Goal: Task Accomplishment & Management: Use online tool/utility

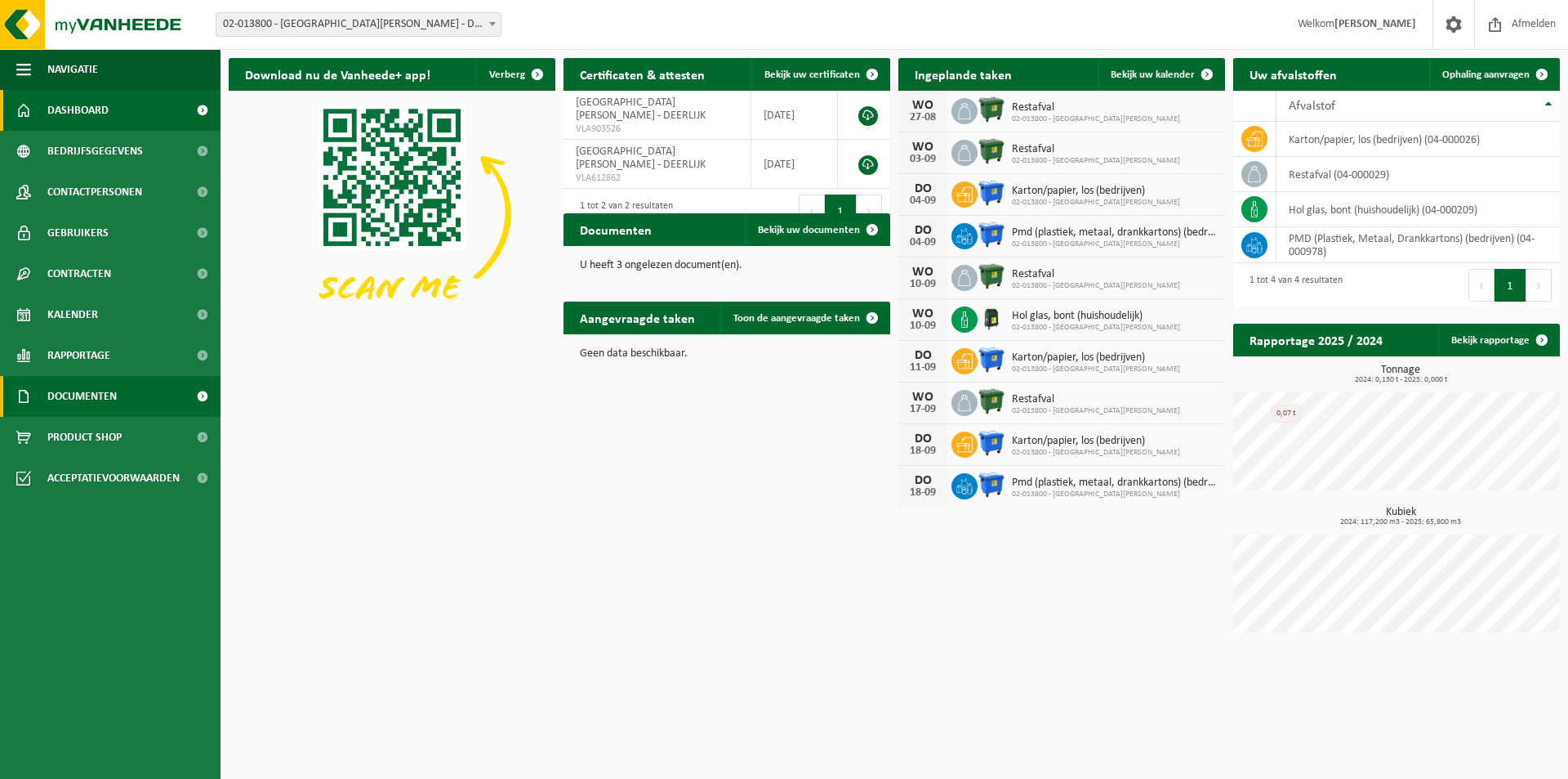
click at [73, 406] on span "Documenten" at bounding box center [81, 396] width 69 height 41
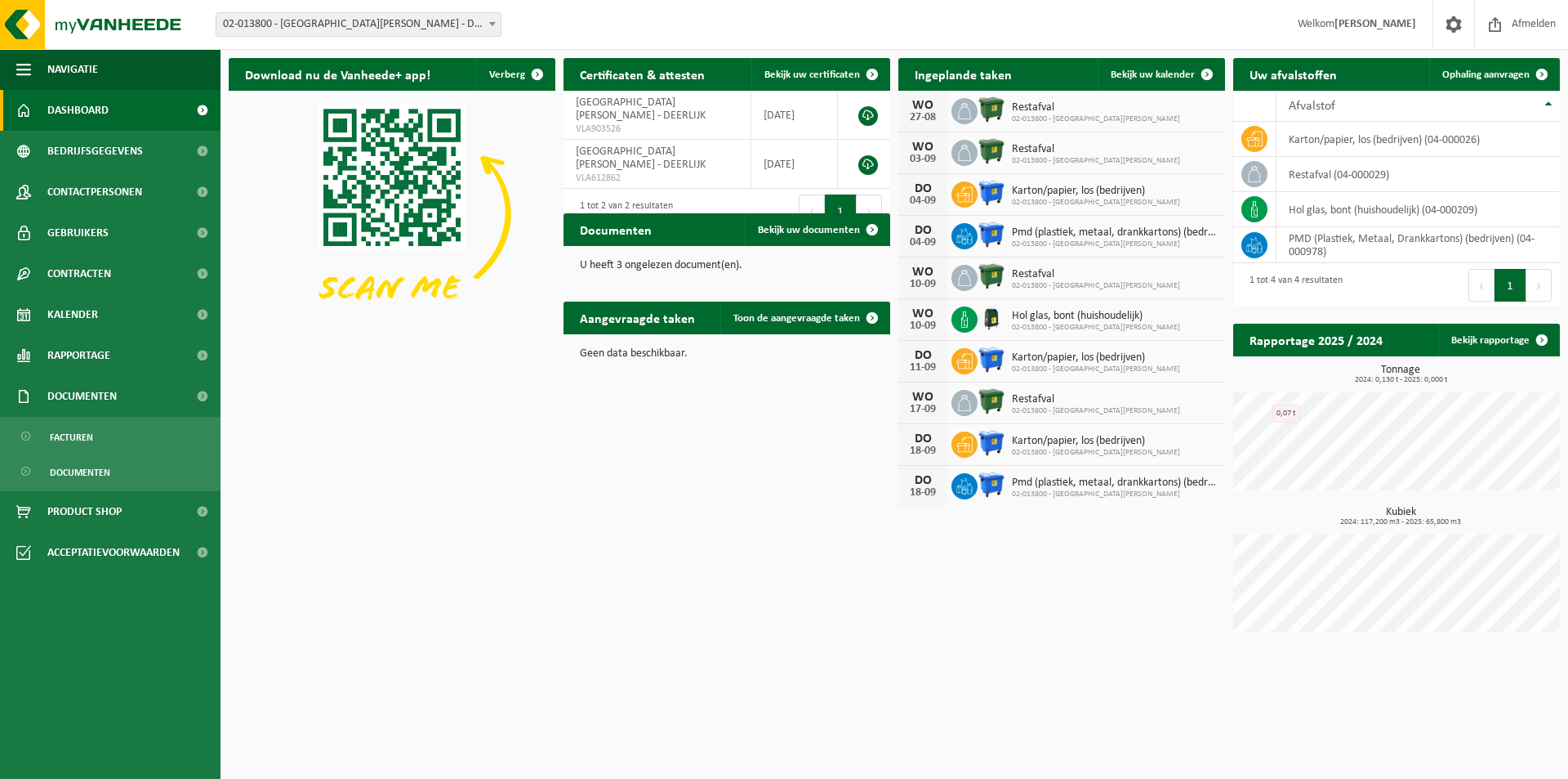
click at [72, 111] on span "Dashboard" at bounding box center [78, 110] width 61 height 41
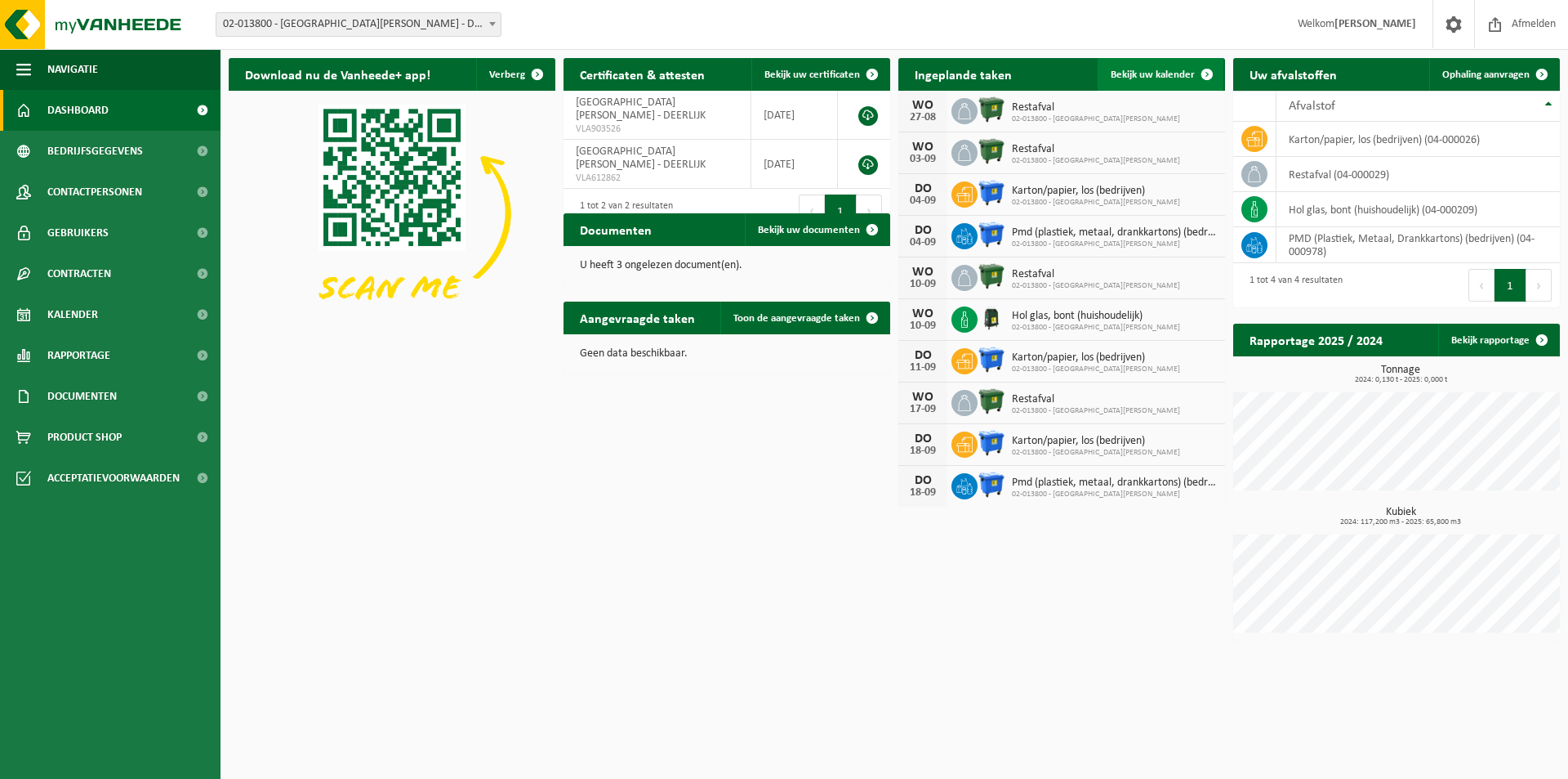
click at [1119, 69] on span "Bekijk uw kalender" at bounding box center [1153, 74] width 84 height 10
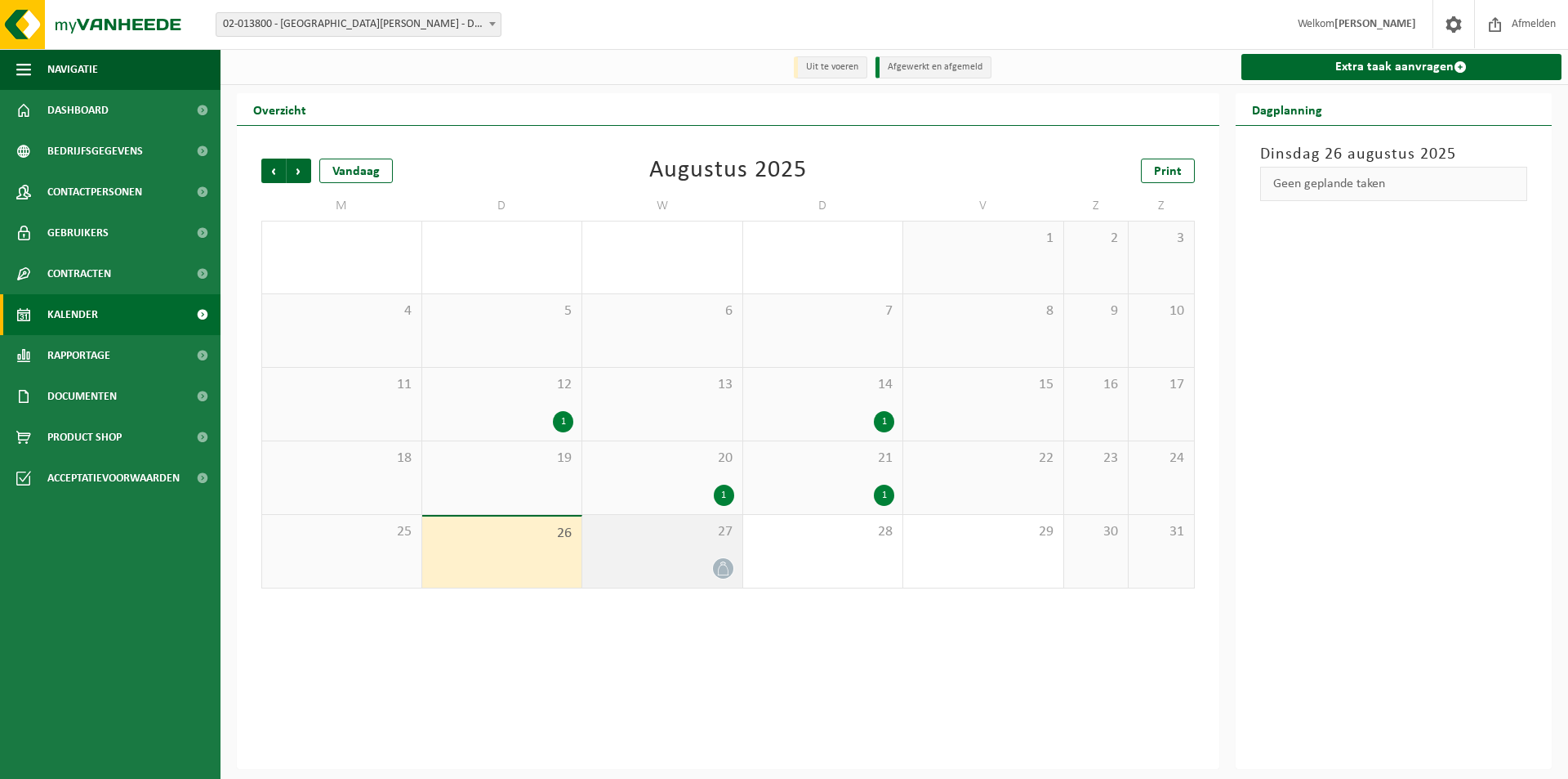
click at [647, 573] on div at bounding box center [663, 567] width 143 height 22
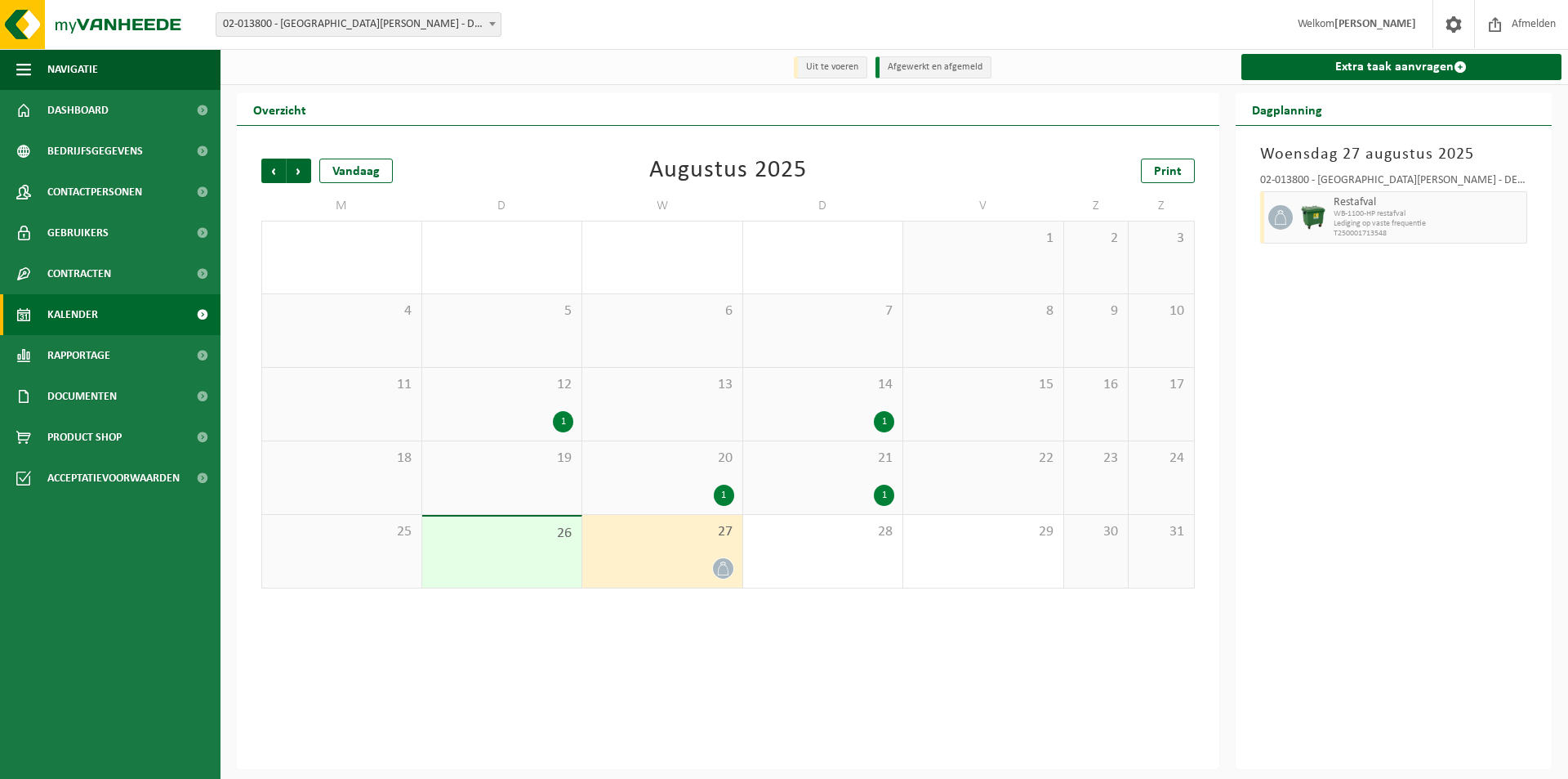
click at [829, 69] on li "Uit te voeren" at bounding box center [830, 66] width 73 height 22
click at [492, 24] on b at bounding box center [492, 24] width 6 height 4
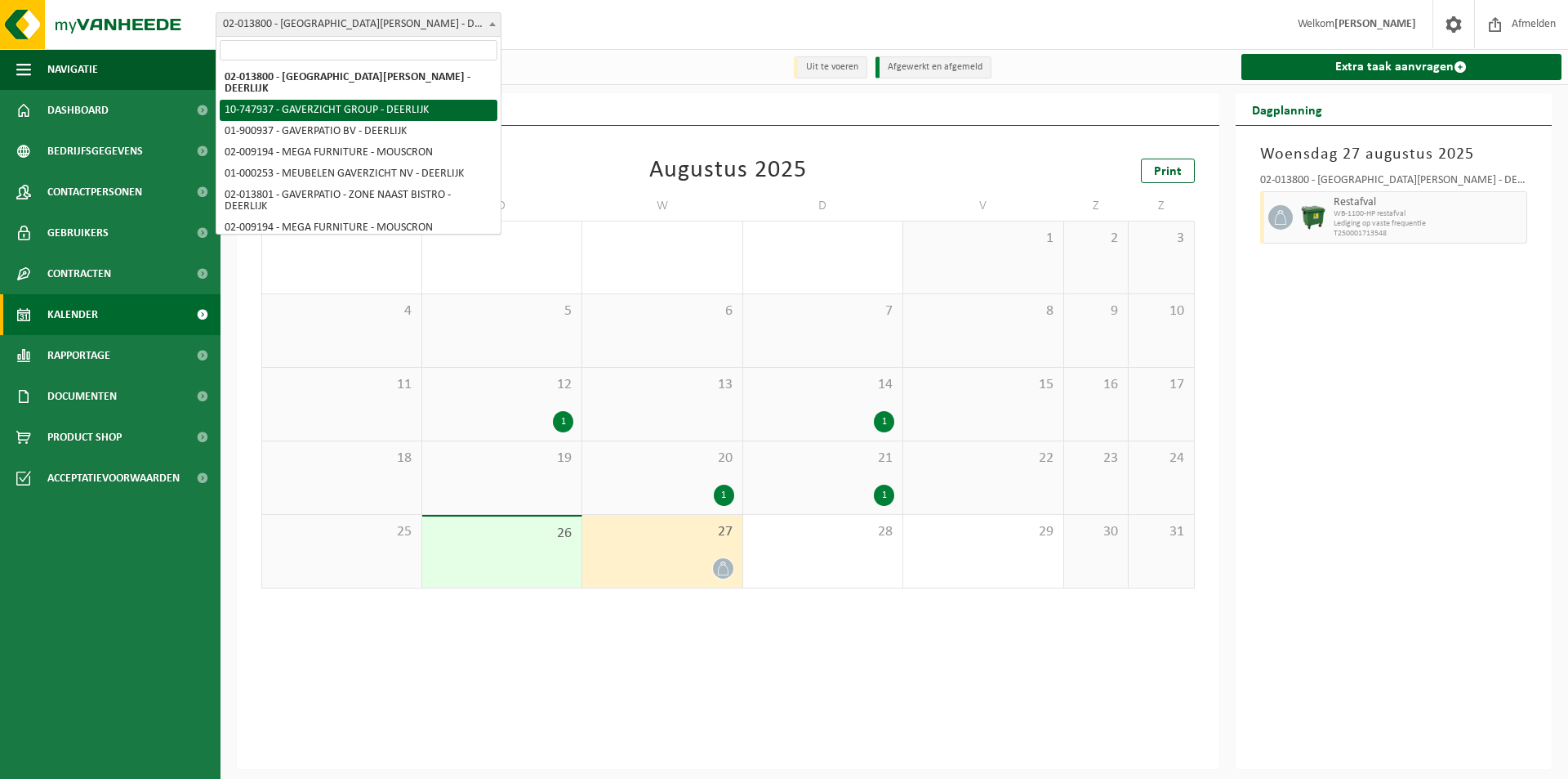
select select "5973"
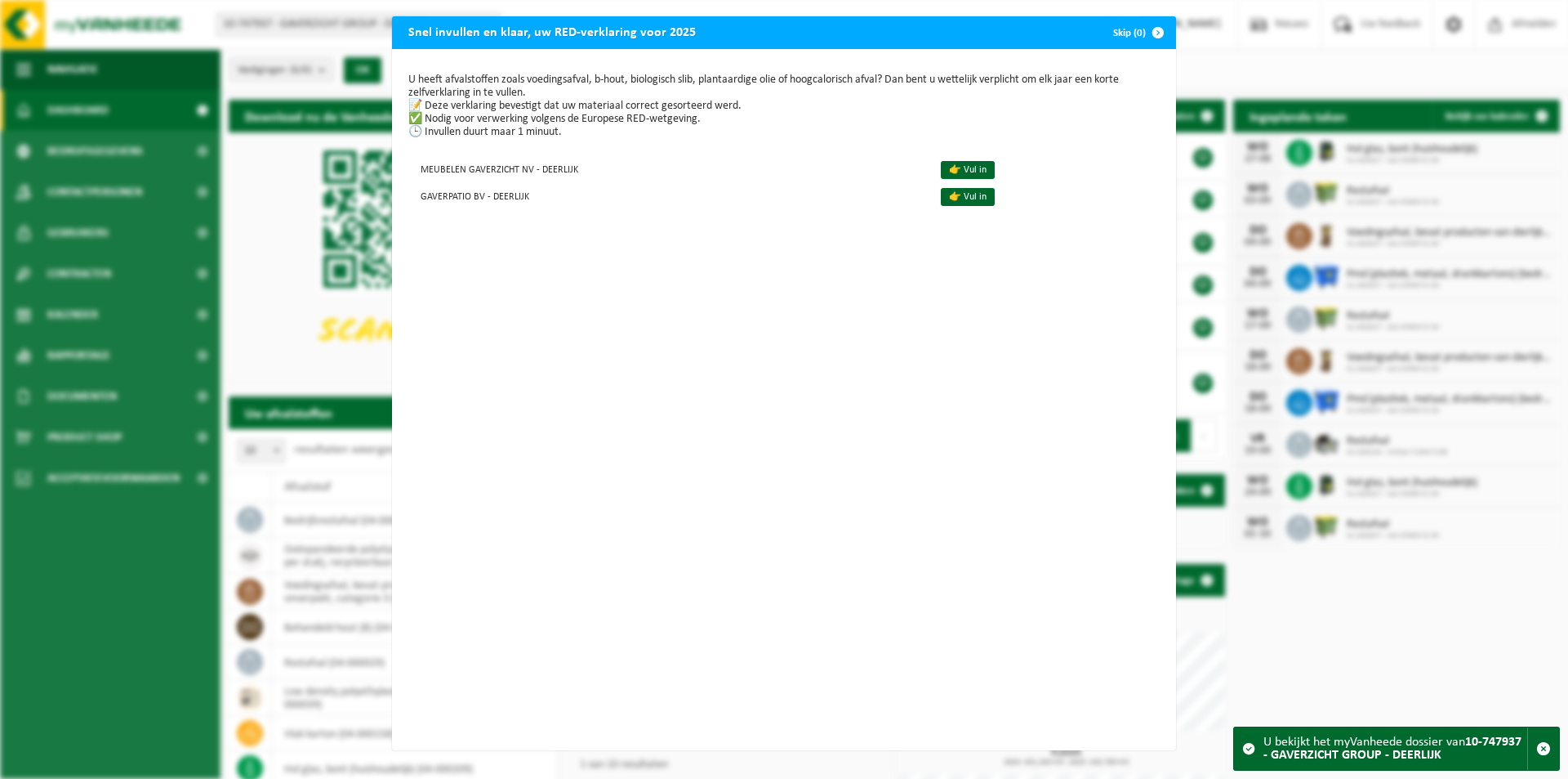
click at [1148, 35] on span "button" at bounding box center [1157, 32] width 32 height 32
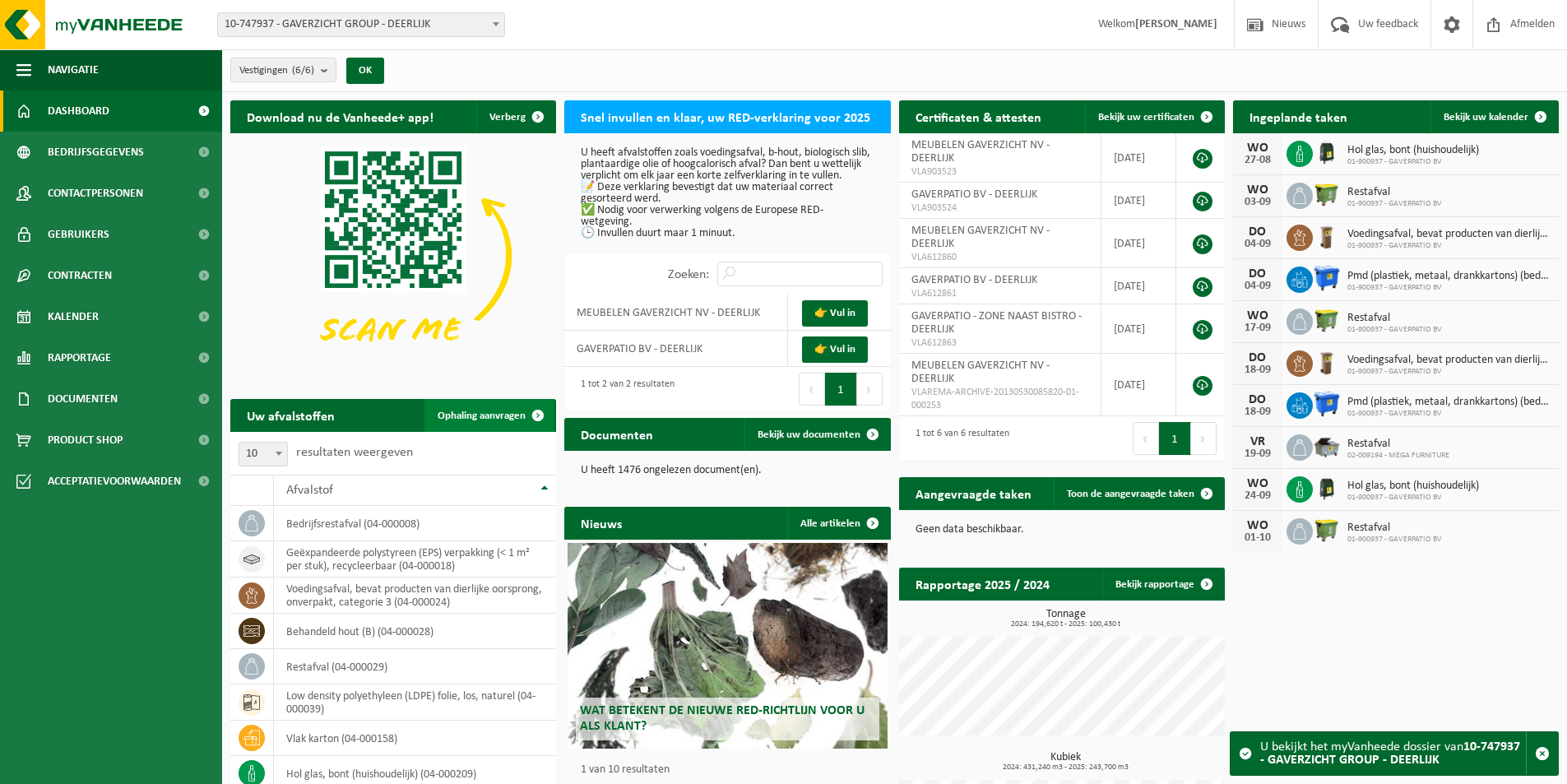
scroll to position [82, 0]
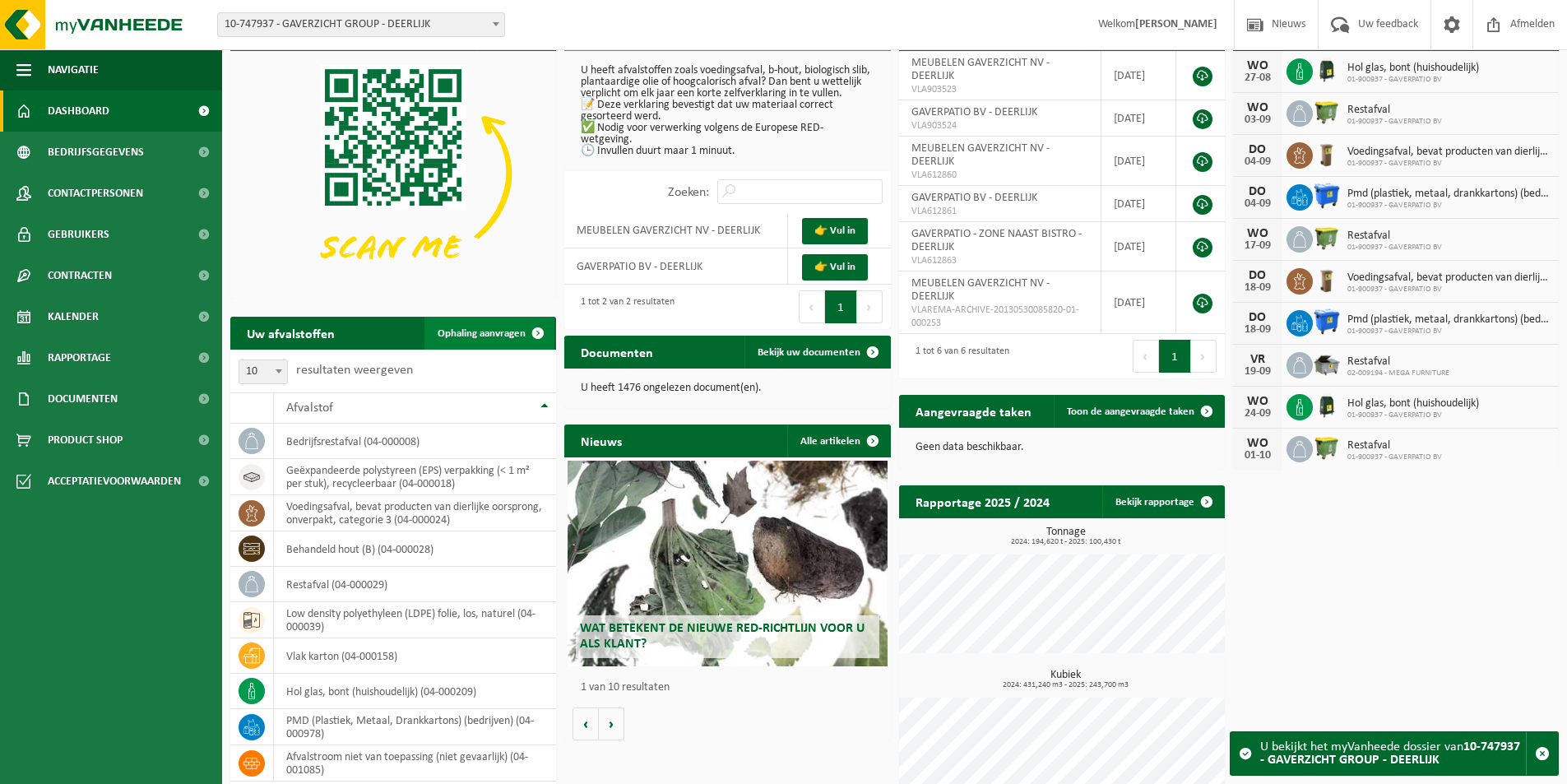
click at [468, 332] on span "Ophaling aanvragen" at bounding box center [482, 333] width 88 height 11
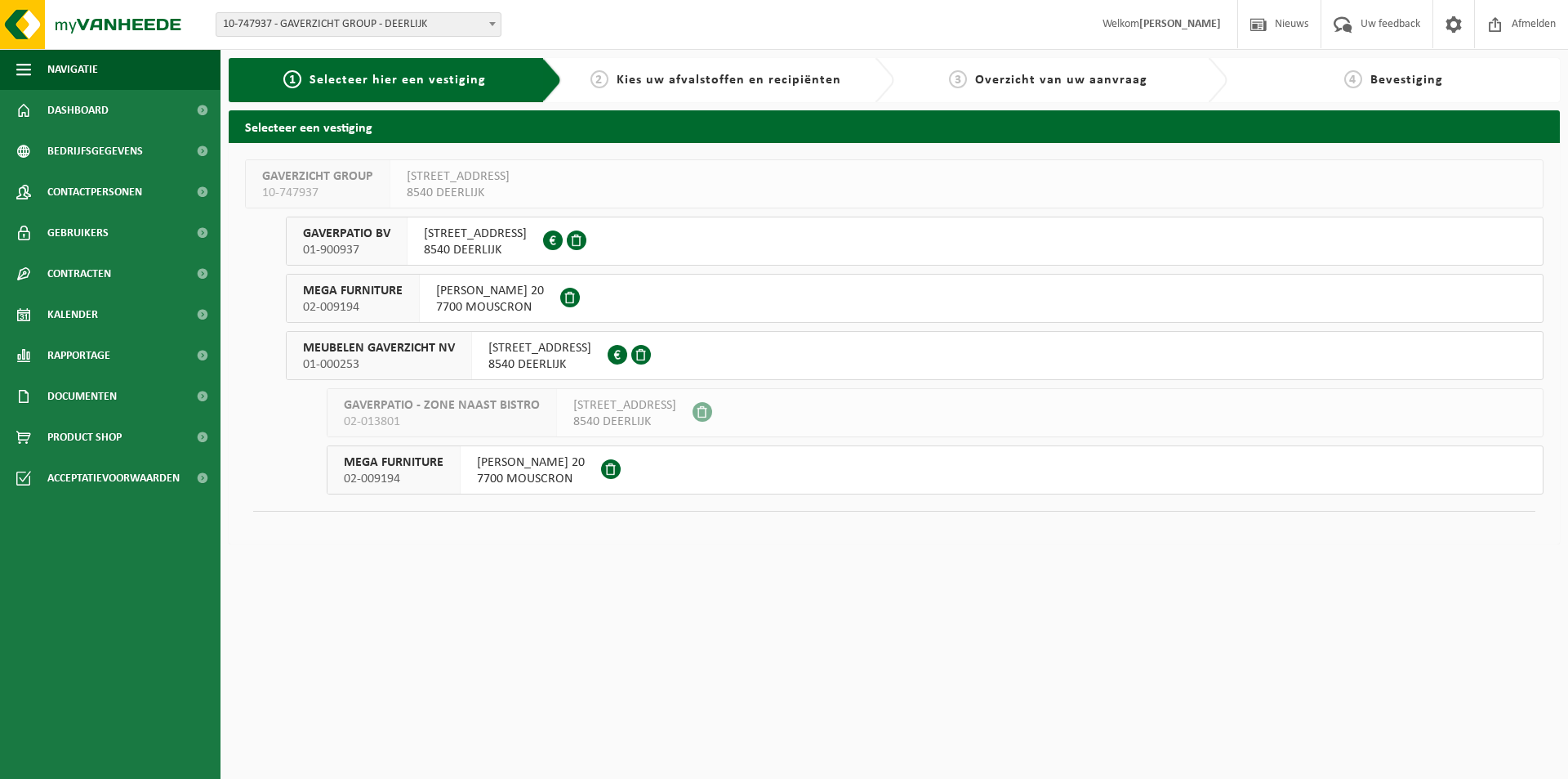
click at [482, 300] on span "7700 MOUSCRON" at bounding box center [489, 307] width 108 height 17
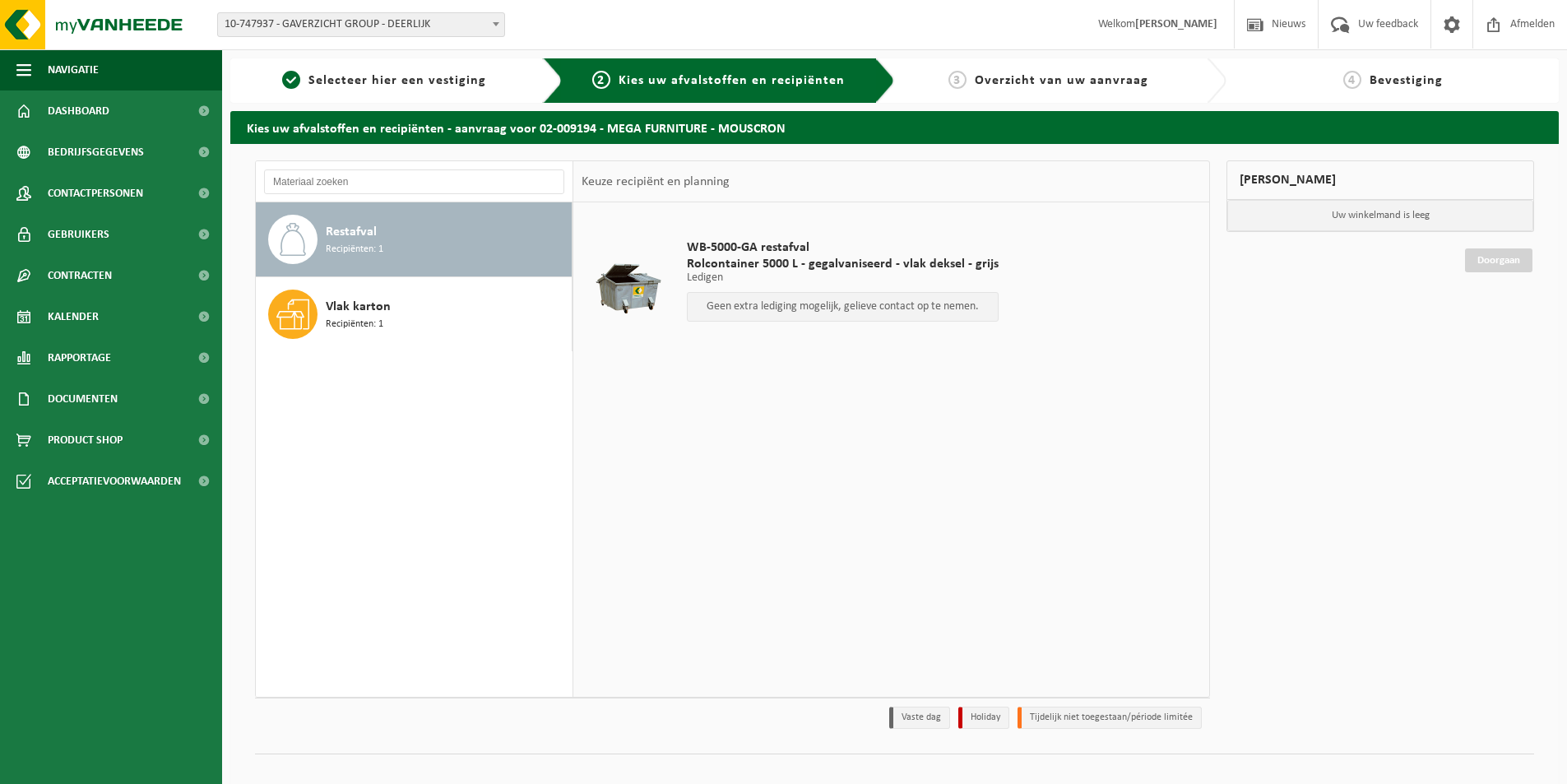
click at [486, 242] on div "Restafval Recipiënten: 1" at bounding box center [446, 239] width 242 height 49
